Goal: Use online tool/utility: Use online tool/utility

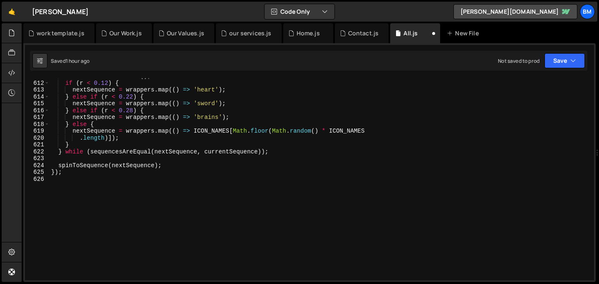
scroll to position [4195, 0]
click at [83, 206] on div "const r = Math . random ( ) ; if ( r < 0.12 ) { nextSequence = wrappers . map (…" at bounding box center [321, 181] width 542 height 216
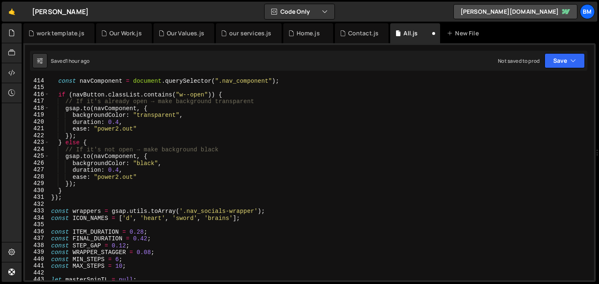
scroll to position [2837, 0]
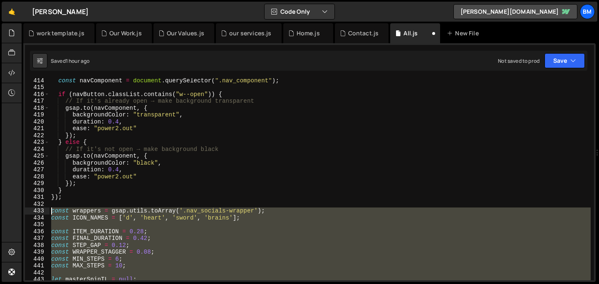
click at [51, 214] on div "const navComponent = document . querySelector ( ".nav_component" ) ; if ( navBu…" at bounding box center [321, 185] width 542 height 216
type textarea "const wrappers = gsap.utils.toArray('.nav_socials-wrapper'); const ICON_NAMES =…"
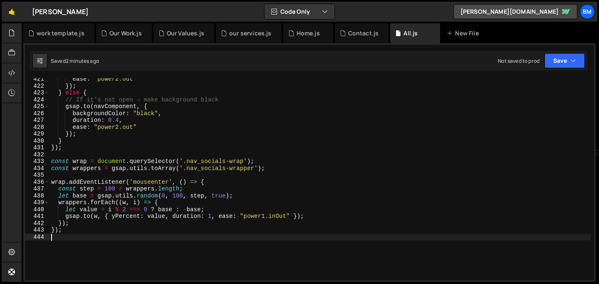
scroll to position [2887, 0]
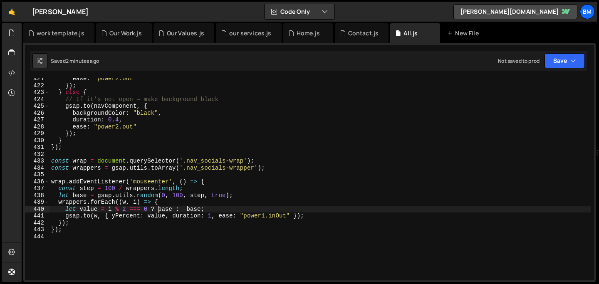
click at [158, 209] on div "ease : "power2.out" }) ; } else { // If it's not open → make background black g…" at bounding box center [321, 183] width 542 height 216
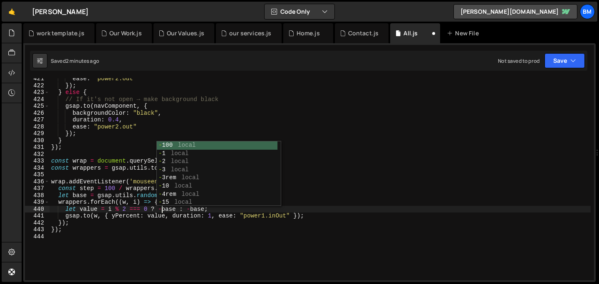
scroll to position [0, 7]
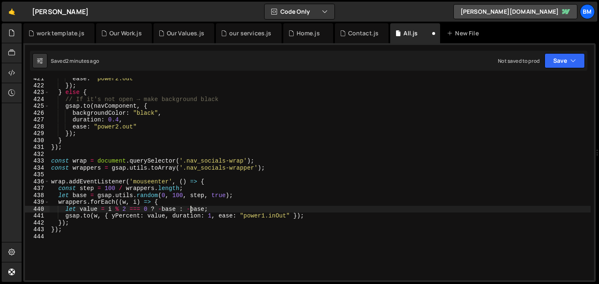
click at [191, 210] on div "ease : "power2.out" }) ; } else { // If it's not open → make background black g…" at bounding box center [321, 183] width 542 height 216
click at [139, 219] on div "ease : "power2.out" }) ; } else { // If it's not open → make background black g…" at bounding box center [321, 183] width 542 height 216
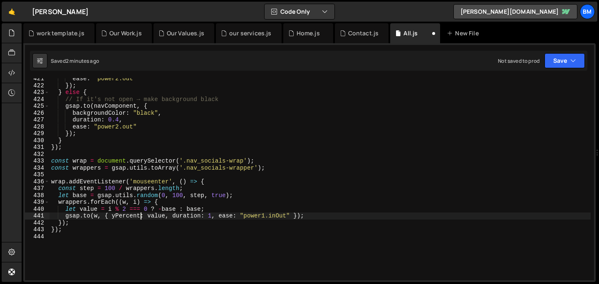
click at [183, 213] on div "ease : "power2.out" }) ; } else { // If it's not open → make background black g…" at bounding box center [321, 183] width 542 height 216
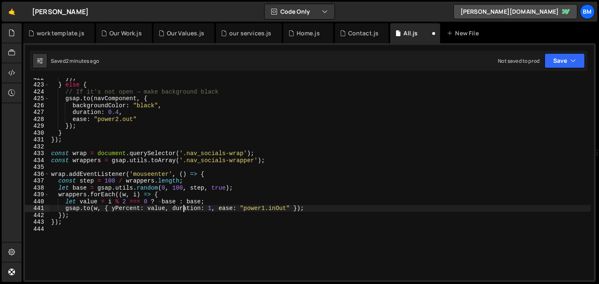
click at [126, 218] on div "}) ; } else { // If it's not open → make background black gsap . to ( navCompon…" at bounding box center [321, 183] width 542 height 216
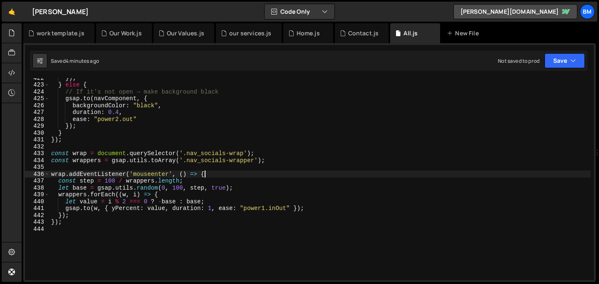
click at [218, 172] on div "}) ; } else { // If it's not open → make background black gsap . to ( navCompon…" at bounding box center [321, 183] width 542 height 216
click at [177, 196] on div "}) ; } else { // If it's not open → make background black gsap . to ( navCompon…" at bounding box center [321, 183] width 542 height 216
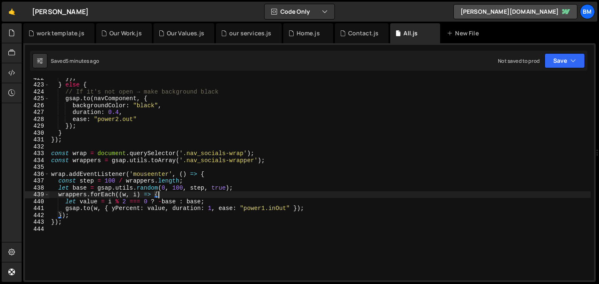
click at [171, 200] on div "}) ; } else { // If it's not open → make background black gsap . to ( navCompon…" at bounding box center [321, 183] width 542 height 216
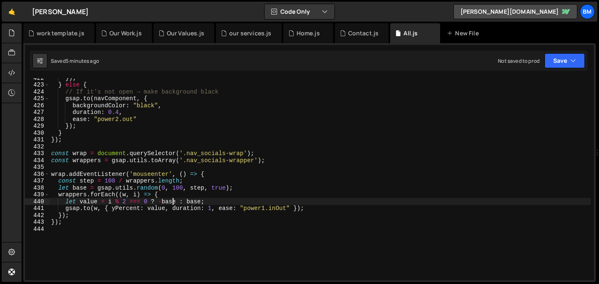
click at [145, 215] on div "}) ; } else { // If it's not open → make background black gsap . to ( navCompon…" at bounding box center [321, 183] width 542 height 216
click at [162, 202] on div "}) ; } else { // If it's not open → make background black gsap . to ( navCompon…" at bounding box center [321, 183] width 542 height 216
click at [183, 201] on div "}) ; } else { // If it's not open → make background black gsap . to ( navCompon…" at bounding box center [321, 183] width 542 height 216
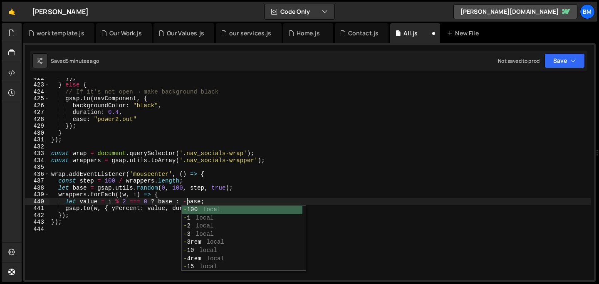
scroll to position [0, 9]
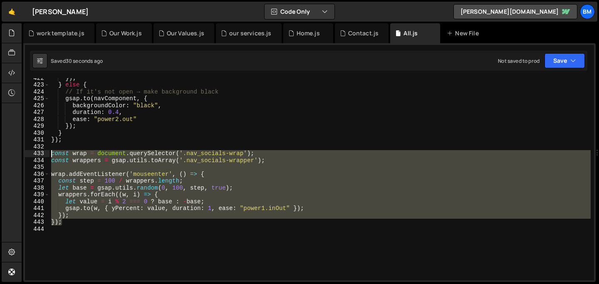
drag, startPoint x: 72, startPoint y: 224, endPoint x: 34, endPoint y: 154, distance: 79.9
click at [34, 154] on div "let value = i % 2 === 0 ? base : -base; 422 423 424 425 426 427 428 429 430 431…" at bounding box center [309, 179] width 569 height 202
type textarea "const wrap = document.querySelector('.nav_socials-wrap'); const wrappers = gsap…"
paste textarea
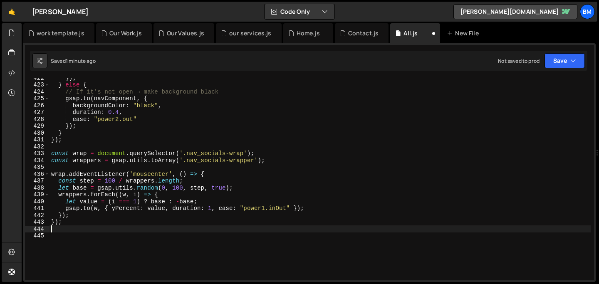
scroll to position [0, 0]
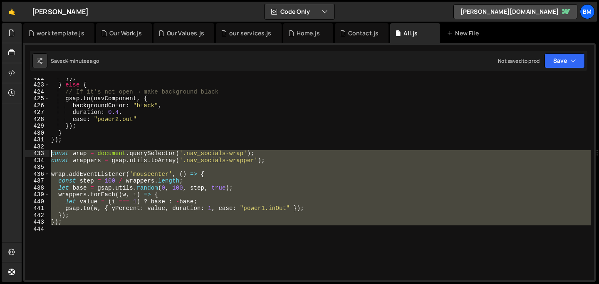
drag, startPoint x: 71, startPoint y: 231, endPoint x: 34, endPoint y: 155, distance: 84.9
click at [34, 155] on div "422 423 424 425 426 427 428 429 430 431 432 433 434 435 436 437 438 439 440 441…" at bounding box center [309, 179] width 569 height 202
type textarea "const wrap = document.querySelector('.nav_socials-wrap'); const wrappers = gsap…"
paste textarea
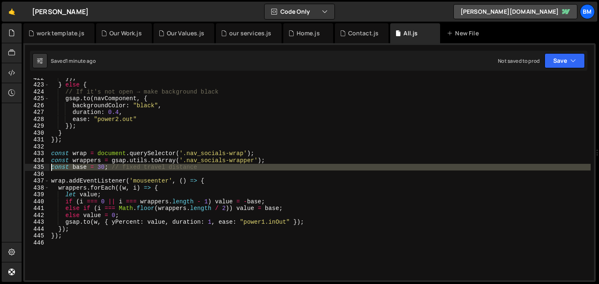
drag, startPoint x: 67, startPoint y: 174, endPoint x: 45, endPoint y: 166, distance: 24.0
click at [45, 166] on div "422 423 424 425 426 427 428 429 430 431 432 433 434 435 436 437 438 439 440 441…" at bounding box center [309, 179] width 569 height 202
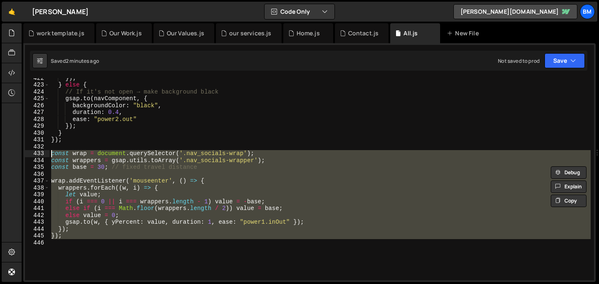
drag, startPoint x: 80, startPoint y: 243, endPoint x: 30, endPoint y: 153, distance: 103.8
click at [30, 153] on div "const base = 30; // fixed travel distance 422 423 424 425 426 427 428 429 430 4…" at bounding box center [309, 179] width 569 height 202
type textarea "const wrap = document.querySelector('.nav_socials-wrap'); const wrappers = gsap…"
paste textarea
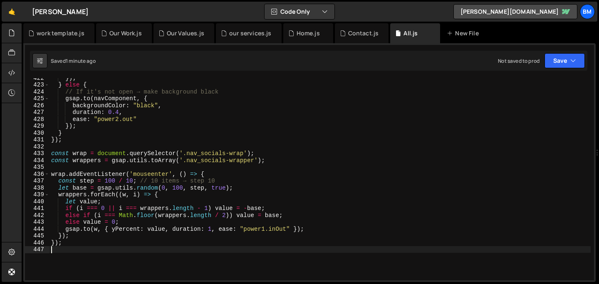
click at [131, 180] on div "}) ; } else { // If it's not open → make background black gsap . to ( navCompon…" at bounding box center [321, 183] width 542 height 216
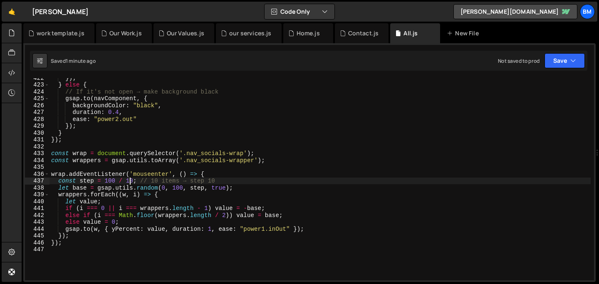
click at [145, 186] on div "}) ; } else { // If it's not open → make background black gsap . to ( navCompon…" at bounding box center [321, 183] width 542 height 216
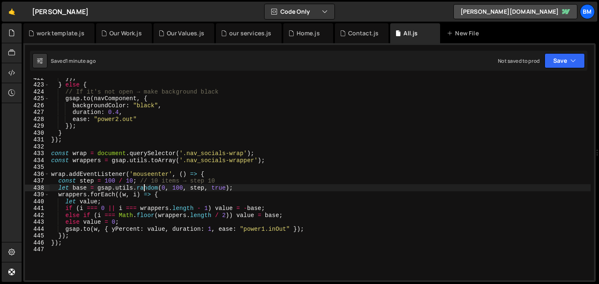
click at [180, 186] on div "}) ; } else { // If it's not open → make background black gsap . to ( navCompon…" at bounding box center [321, 183] width 542 height 216
type textarea "let base = gsap.utils.random(0, 90, step, true);"
click at [239, 190] on div "}) ; } else { // If it's not open → make background black gsap . to ( navCompon…" at bounding box center [321, 183] width 542 height 216
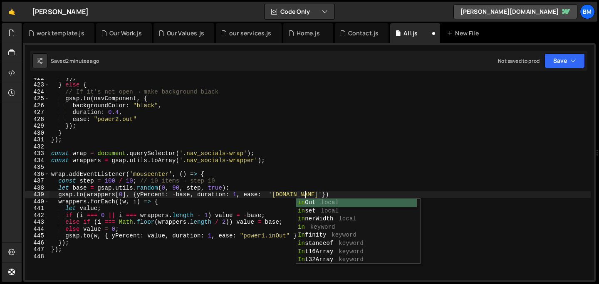
scroll to position [0, 17]
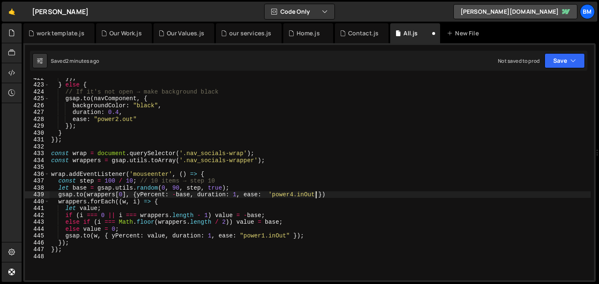
click at [163, 203] on div "}) ; } else { // If it's not open → make background black gsap . to ( navCompon…" at bounding box center [321, 183] width 542 height 216
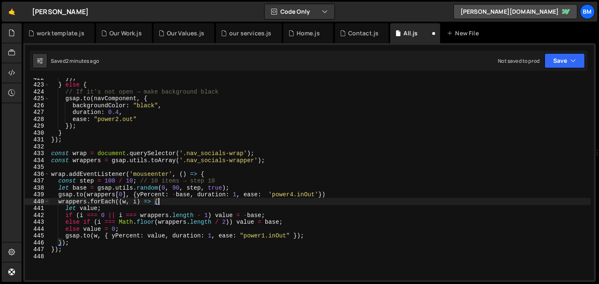
scroll to position [0, 7]
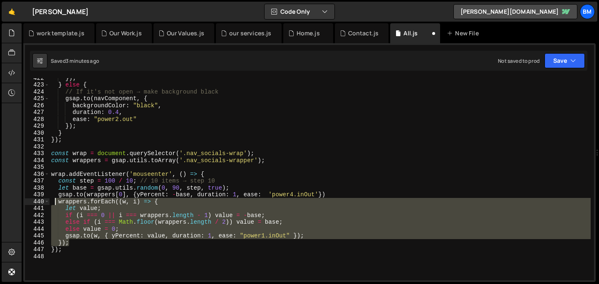
drag, startPoint x: 74, startPoint y: 243, endPoint x: 55, endPoint y: 200, distance: 47.2
click at [55, 200] on div "}) ; } else { // If it's not open → make background black gsap . to ( navCompon…" at bounding box center [321, 183] width 542 height 216
type textarea "wrappers.forEach((w, i) => { let value;"
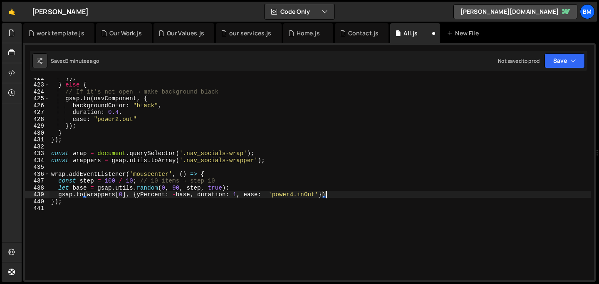
click at [107, 195] on div "}) ; } else { // If it's not open → make background black gsap . to ( navCompon…" at bounding box center [321, 183] width 542 height 216
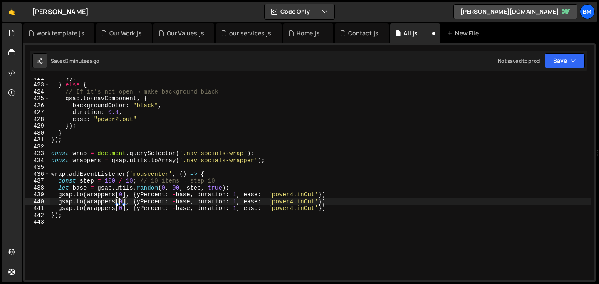
click at [121, 201] on div "}) ; } else { // If it's not open → make background black gsap . to ( navCompon…" at bounding box center [321, 183] width 542 height 216
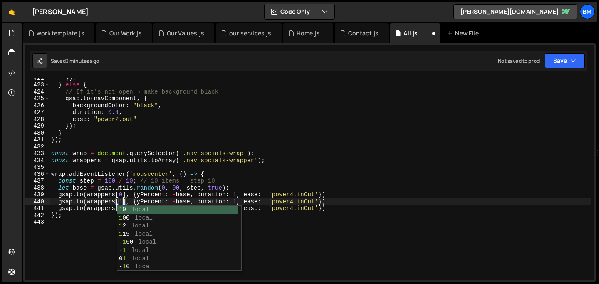
scroll to position [0, 5]
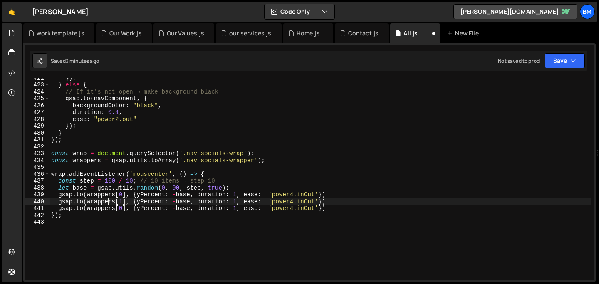
click at [108, 204] on div "}) ; } else { // If it's not open → make background black gsap . to ( navCompon…" at bounding box center [321, 183] width 542 height 216
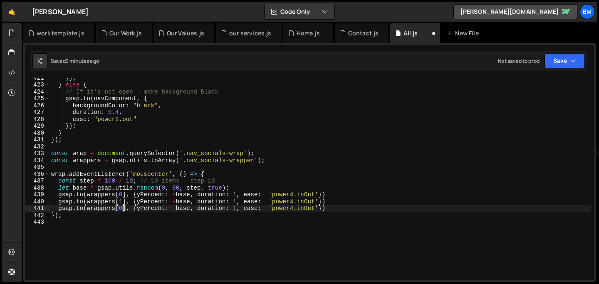
click at [123, 209] on div "}) ; } else { // If it's not open → make background black gsap . to ( navCompon…" at bounding box center [321, 183] width 542 height 216
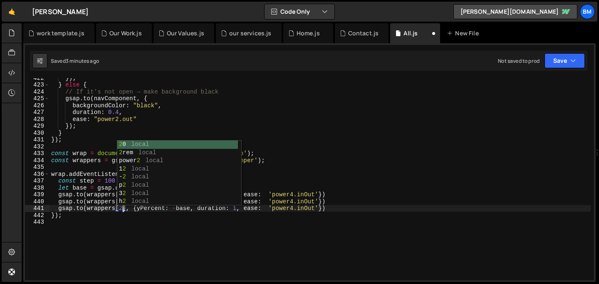
click at [286, 198] on div "}) ; } else { // If it's not open → make background black gsap . to ( navCompon…" at bounding box center [321, 183] width 542 height 216
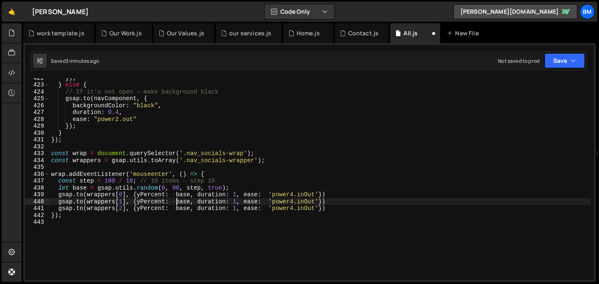
click at [175, 200] on div "}) ; } else { // If it's not open → make background black gsap . to ( navCompon…" at bounding box center [321, 183] width 542 height 216
click at [250, 204] on div "}) ; } else { // If it's not open → make background black gsap . to ( navCompon…" at bounding box center [321, 183] width 542 height 216
click at [181, 182] on div "}) ; } else { // If it's not open → make background black gsap . to ( navCompon…" at bounding box center [321, 183] width 542 height 216
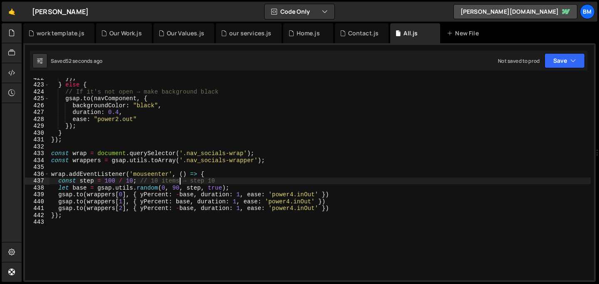
click at [207, 186] on div "}) ; } else { // If it's not open → make background black gsap . to ( navCompon…" at bounding box center [321, 183] width 542 height 216
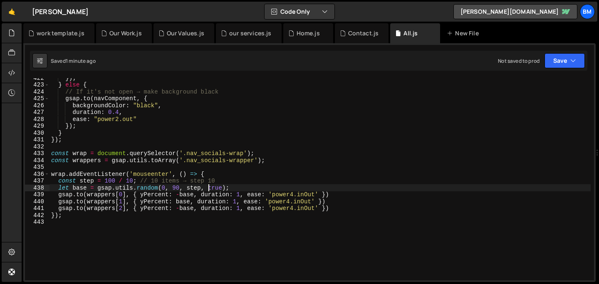
click at [215, 193] on div "}) ; } else { // If it's not open → make background black gsap . to ( navCompon…" at bounding box center [321, 183] width 542 height 216
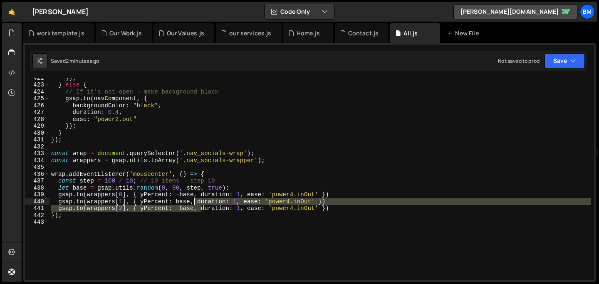
drag, startPoint x: 201, startPoint y: 211, endPoint x: 194, endPoint y: 204, distance: 10.0
click at [194, 204] on div "}) ; } else { // If it's not open → make background black gsap . to ( navCompon…" at bounding box center [321, 183] width 542 height 216
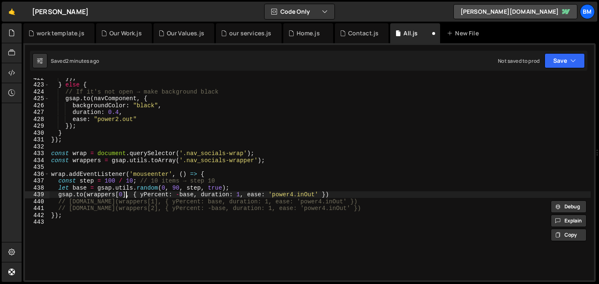
click at [126, 194] on div "}) ; } else { // If it's not open → make background black gsap . to ( navCompon…" at bounding box center [321, 183] width 542 height 216
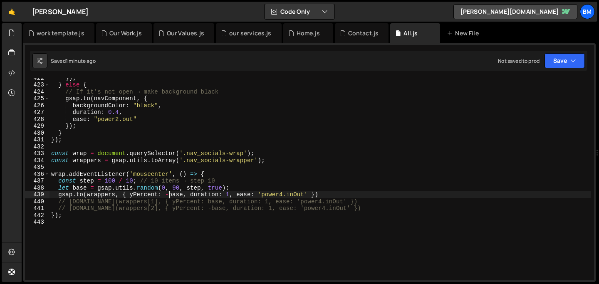
click at [169, 195] on div "}) ; } else { // If it's not open → make background black gsap . to ( navCompon…" at bounding box center [321, 183] width 542 height 216
click at [226, 193] on div "}) ; } else { // If it's not open → make background black gsap . to ( navCompon…" at bounding box center [321, 183] width 542 height 216
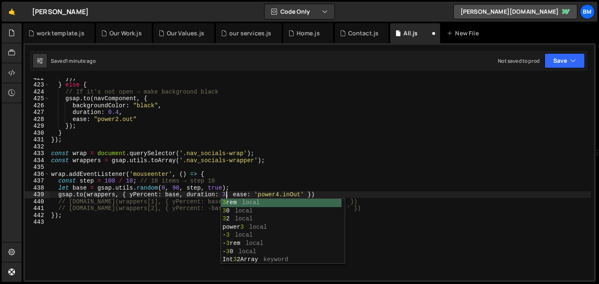
scroll to position [0, 12]
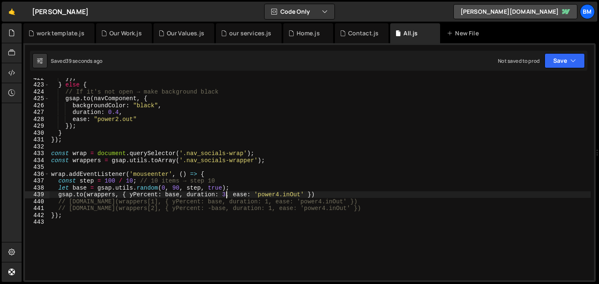
click at [293, 194] on div "}) ; } else { // If it's not open → make background black gsap . to ( navCompon…" at bounding box center [321, 183] width 542 height 216
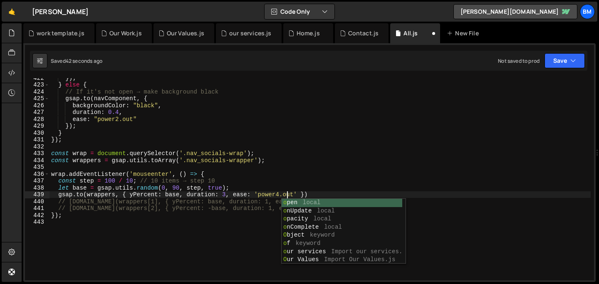
scroll to position [0, 16]
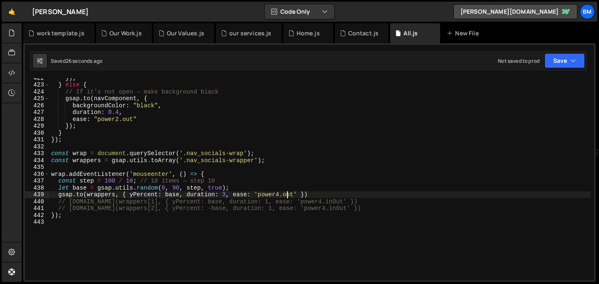
click at [163, 187] on div "}) ; } else { // If it's not open → make background black gsap . to ( navCompon…" at bounding box center [321, 183] width 542 height 216
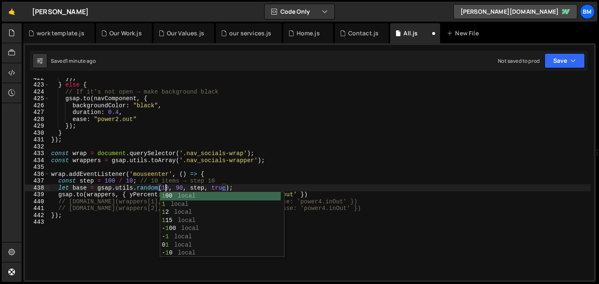
scroll to position [0, 8]
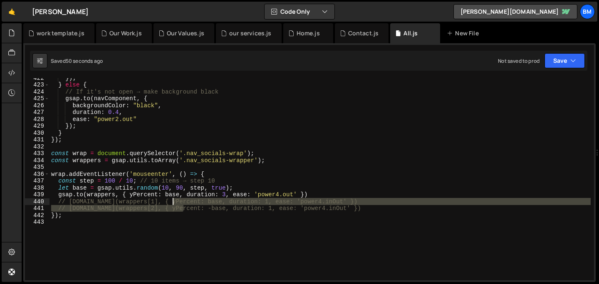
drag, startPoint x: 182, startPoint y: 209, endPoint x: 173, endPoint y: 204, distance: 10.4
click at [173, 204] on div "}) ; } else { // If it's not open → make background black gsap . to ( navCompon…" at bounding box center [321, 183] width 542 height 216
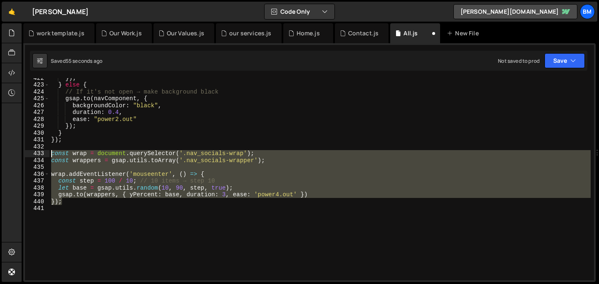
drag, startPoint x: 65, startPoint y: 202, endPoint x: 31, endPoint y: 154, distance: 59.5
click at [31, 154] on div "}); 422 423 424 425 426 427 428 429 430 431 432 433 434 435 436 437 438 439 440…" at bounding box center [309, 179] width 569 height 202
click at [231, 183] on div "}) ; } else { // If it's not open → make background black gsap . to ( navCompon…" at bounding box center [321, 183] width 542 height 216
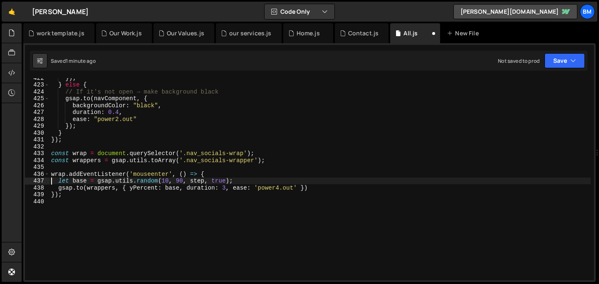
click at [199, 179] on div "}) ; } else { // If it's not open → make background black gsap . to ( navCompon…" at bounding box center [321, 183] width 542 height 216
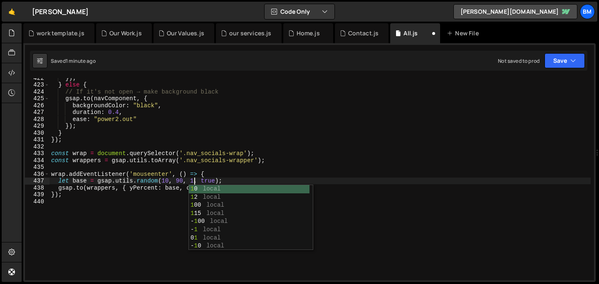
scroll to position [0, 10]
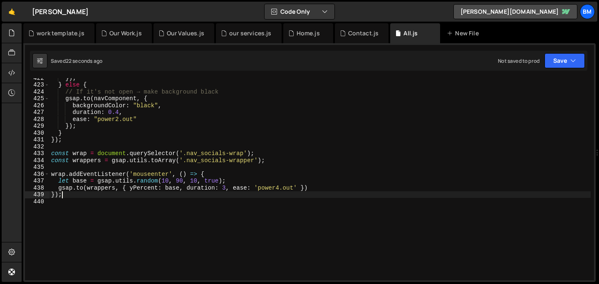
click at [66, 195] on div "}) ; } else { // If it's not open → make background black gsap . to ( navCompon…" at bounding box center [321, 183] width 542 height 216
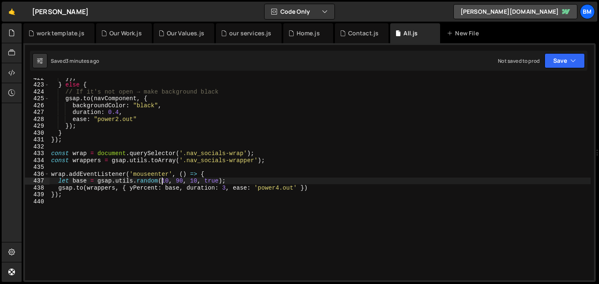
click at [163, 181] on div "}) ; } else { // If it's not open → make background black gsap . to ( navCompon…" at bounding box center [321, 183] width 542 height 216
click at [165, 180] on div "}) ; } else { // If it's not open → make background black gsap . to ( navCompon…" at bounding box center [321, 183] width 542 height 216
click at [181, 181] on div "}) ; } else { // If it's not open → make background black gsap . to ( navCompon…" at bounding box center [321, 183] width 542 height 216
click at [202, 181] on div "}) ; } else { // If it's not open → make background black gsap . to ( navCompon…" at bounding box center [321, 183] width 542 height 216
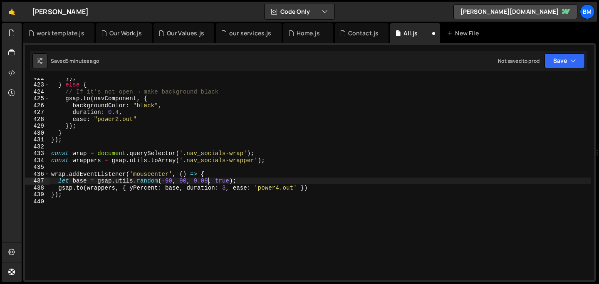
scroll to position [0, 11]
click at [195, 183] on div "}) ; } else { // If it's not open → make background black gsap . to ( navCompon…" at bounding box center [321, 183] width 542 height 216
click at [183, 112] on div "}) ; } else { // If it's not open → make background black gsap . to ( navCompon…" at bounding box center [321, 183] width 542 height 216
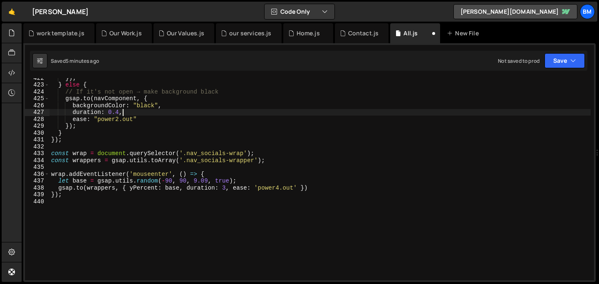
scroll to position [0, 5]
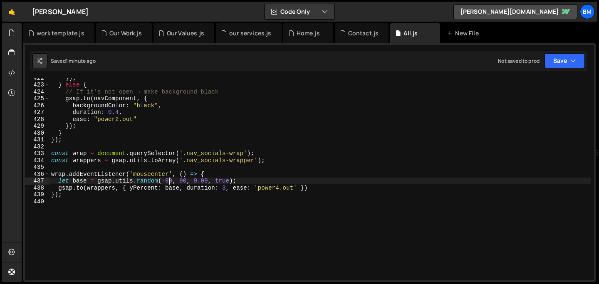
click at [170, 181] on div "}) ; } else { // If it's not open → make background black gsap . to ( navCompon…" at bounding box center [321, 183] width 542 height 216
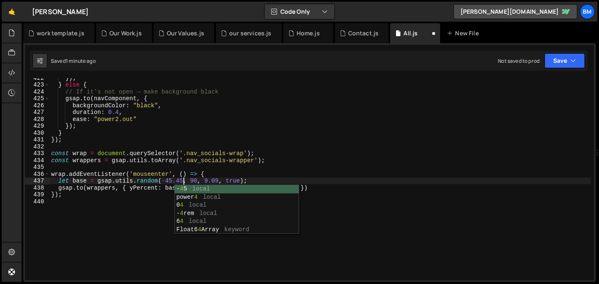
scroll to position [0, 9]
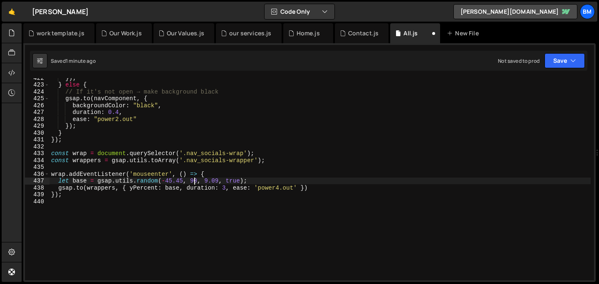
click at [195, 179] on div "}) ; } else { // If it's not open → make background black gsap . to ( navCompon…" at bounding box center [321, 183] width 542 height 216
click at [194, 180] on div "}) ; } else { // If it's not open → make background black gsap . to ( navCompon…" at bounding box center [321, 183] width 542 height 216
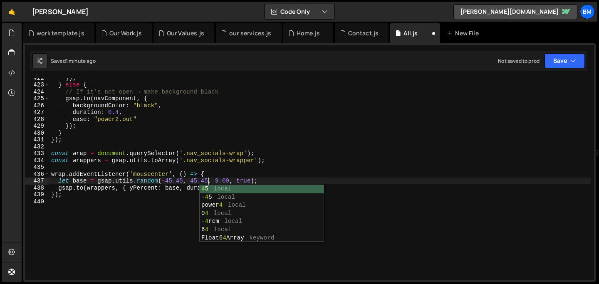
scroll to position [0, 11]
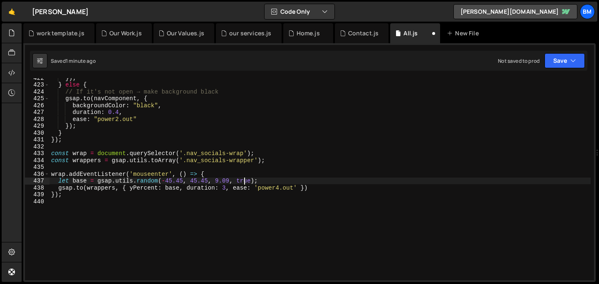
click at [245, 178] on div "}) ; } else { // If it's not open → make background black gsap . to ( navCompon…" at bounding box center [321, 183] width 542 height 216
type textarea "let base = gsap.utils.random(-45.45, 45.45, 9.09, true);"
click at [141, 168] on div "}) ; } else { // If it's not open → make background black gsap . to ( navCompon…" at bounding box center [321, 183] width 542 height 216
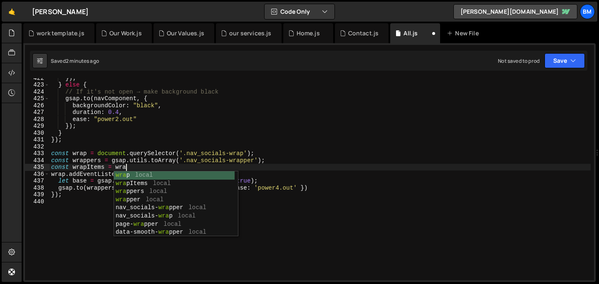
scroll to position [0, 5]
click at [142, 190] on div "wra p local wra pItems local wra ppers local wra pper local nav_socials- wra pp…" at bounding box center [174, 212] width 121 height 82
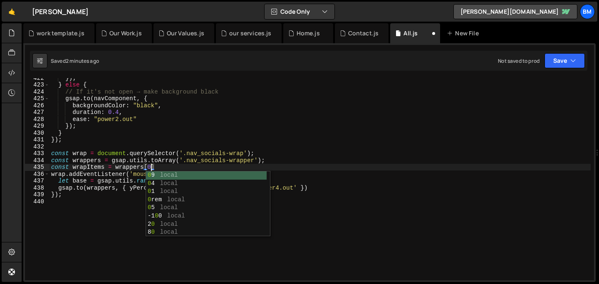
scroll to position [0, 6]
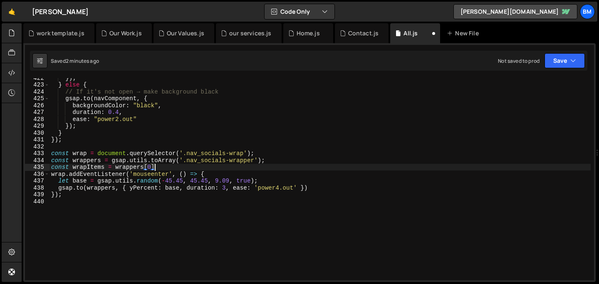
click at [157, 168] on div "}) ; } else { // If it's not open → make background black gsap . to ( navCompon…" at bounding box center [321, 183] width 542 height 216
type textarea "const wrapItems = wrappers[0].length"
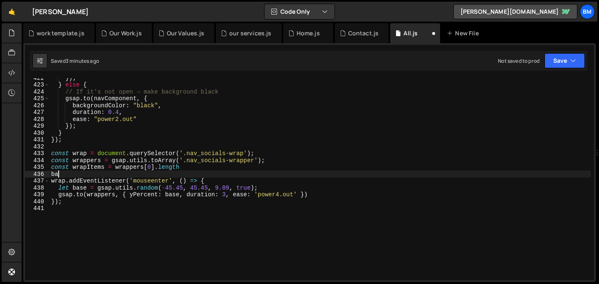
scroll to position [0, 0]
type textarea "b"
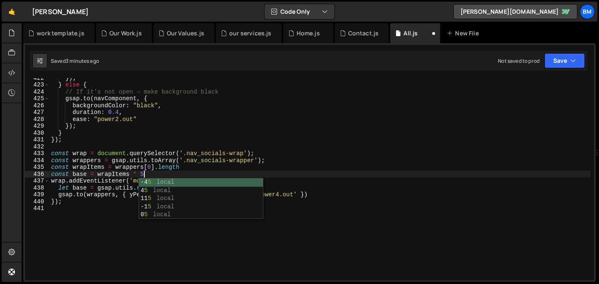
scroll to position [0, 6]
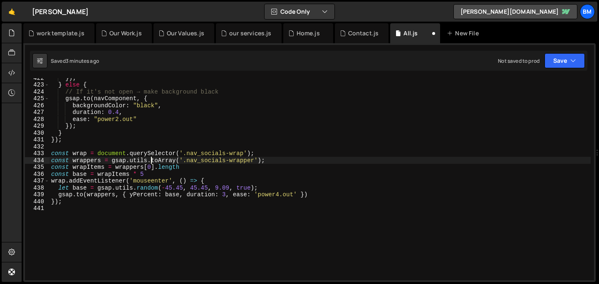
click at [150, 161] on div "}) ; } else { // If it's not open → make background black gsap . to ( navCompon…" at bounding box center [321, 183] width 542 height 216
click at [153, 177] on div "}) ; } else { // If it's not open → make background black gsap . to ( navCompon…" at bounding box center [321, 183] width 542 height 216
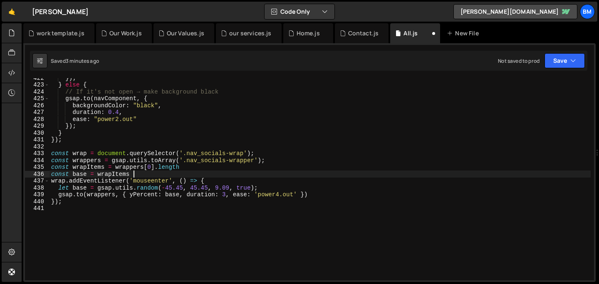
scroll to position [0, 5]
click at [80, 174] on div "}) ; } else { // If it's not open → make background black gsap . to ( navCompon…" at bounding box center [321, 183] width 542 height 216
click at [81, 174] on div "}) ; } else { // If it's not open → make background black gsap . to ( navCompon…" at bounding box center [321, 183] width 542 height 216
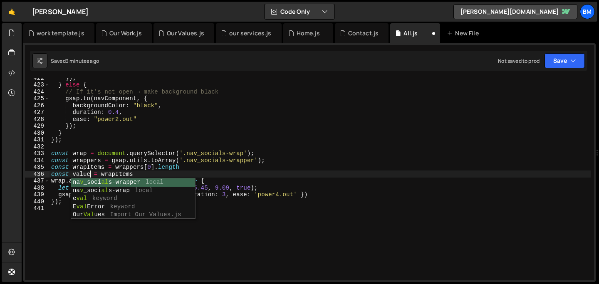
scroll to position [0, 2]
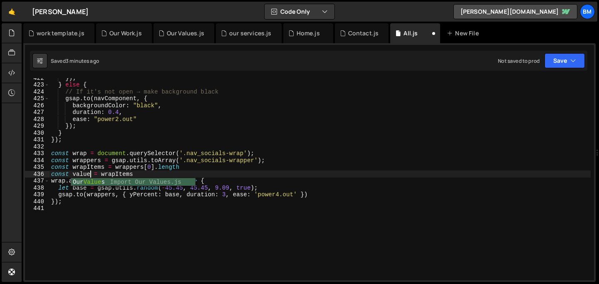
click at [100, 174] on div "}) ; } else { // If it's not open → make background black gsap . to ( navCompon…" at bounding box center [321, 183] width 542 height 216
click at [163, 172] on div "}) ; } else { // If it's not open → make background black gsap . to ( navCompon…" at bounding box center [321, 183] width 542 height 216
click at [100, 174] on div "}) ; } else { // If it's not open → make background black gsap . to ( navCompon…" at bounding box center [321, 183] width 542 height 216
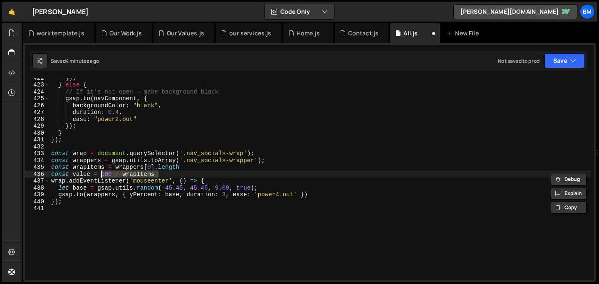
scroll to position [0, 3]
click at [176, 173] on div "}) ; } else { // If it's not open → make background black gsap . to ( navCompon…" at bounding box center [321, 183] width 542 height 216
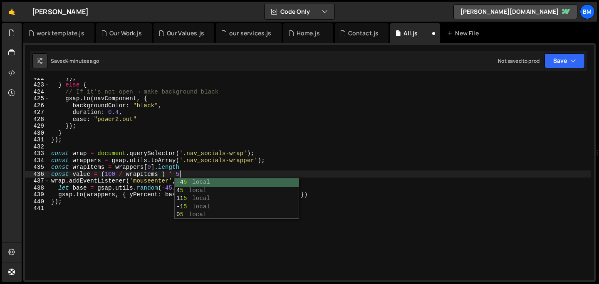
scroll to position [0, 8]
click at [185, 169] on div "}) ; } else { // If it's not open → make background black gsap . to ( navCompon…" at bounding box center [321, 183] width 542 height 216
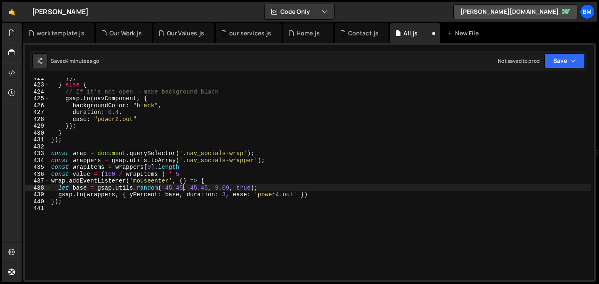
click at [184, 186] on div "}) ; } else { // If it's not open → make background black gsap . to ( navCompon…" at bounding box center [321, 183] width 542 height 216
click at [208, 187] on div "}) ; } else { // If it's not open → make background black gsap . to ( navCompon…" at bounding box center [321, 183] width 542 height 216
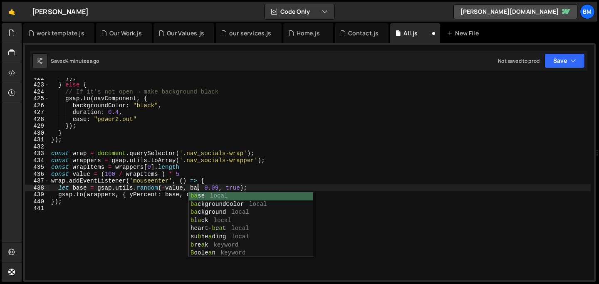
scroll to position [0, 10]
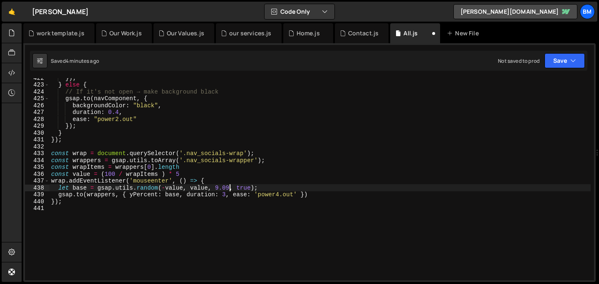
click at [230, 188] on div "}) ; } else { // If it's not open → make background black gsap . to ( navCompon…" at bounding box center [321, 183] width 542 height 216
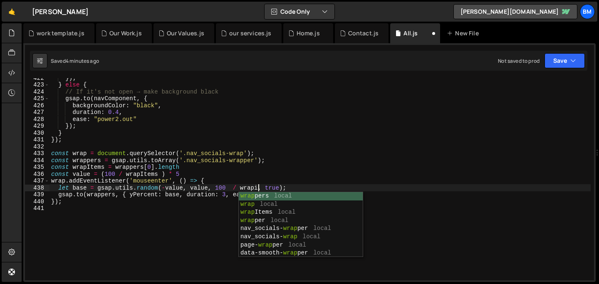
scroll to position [0, 14]
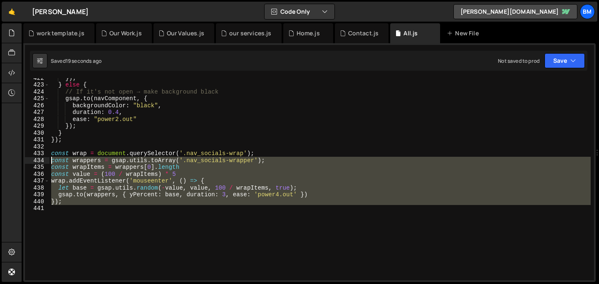
drag, startPoint x: 64, startPoint y: 211, endPoint x: 32, endPoint y: 163, distance: 57.1
click at [32, 163] on div "let base = gsap.utils.random(-value, value, 100 / wrapItems, true); 422 423 424…" at bounding box center [309, 179] width 569 height 202
click at [50, 154] on div "}) ; } else { // If it's not open → make background black gsap . to ( navCompon…" at bounding box center [321, 183] width 542 height 216
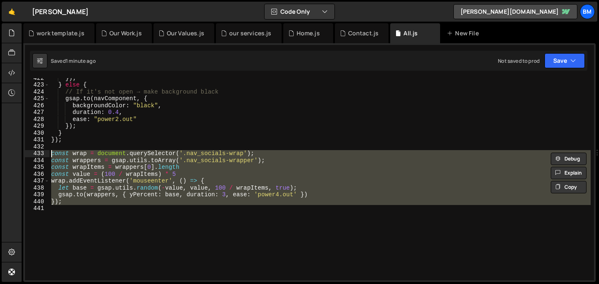
click at [190, 186] on div "}) ; } else { // If it's not open → make background black gsap . to ( navCompon…" at bounding box center [321, 183] width 542 height 216
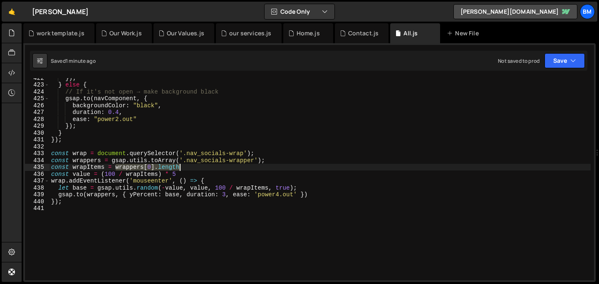
drag, startPoint x: 115, startPoint y: 166, endPoint x: 194, endPoint y: 166, distance: 78.2
click at [194, 166] on div "}) ; } else { // If it's not open → make background black gsap . to ( navCompon…" at bounding box center [321, 183] width 542 height 216
paste textarea "children."
type textarea "const wrapItems = wrappers[0].children.length"
